Goal: Transaction & Acquisition: Book appointment/travel/reservation

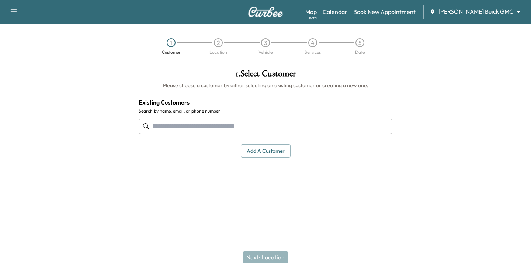
click at [280, 125] on input "text" at bounding box center [266, 126] width 254 height 15
paste input "**********"
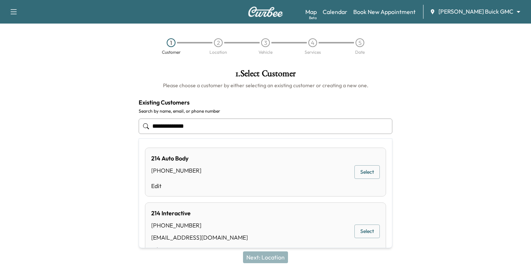
type input "**********"
click at [264, 258] on div "Next: Location" at bounding box center [265, 257] width 531 height 29
